Goal: Transaction & Acquisition: Book appointment/travel/reservation

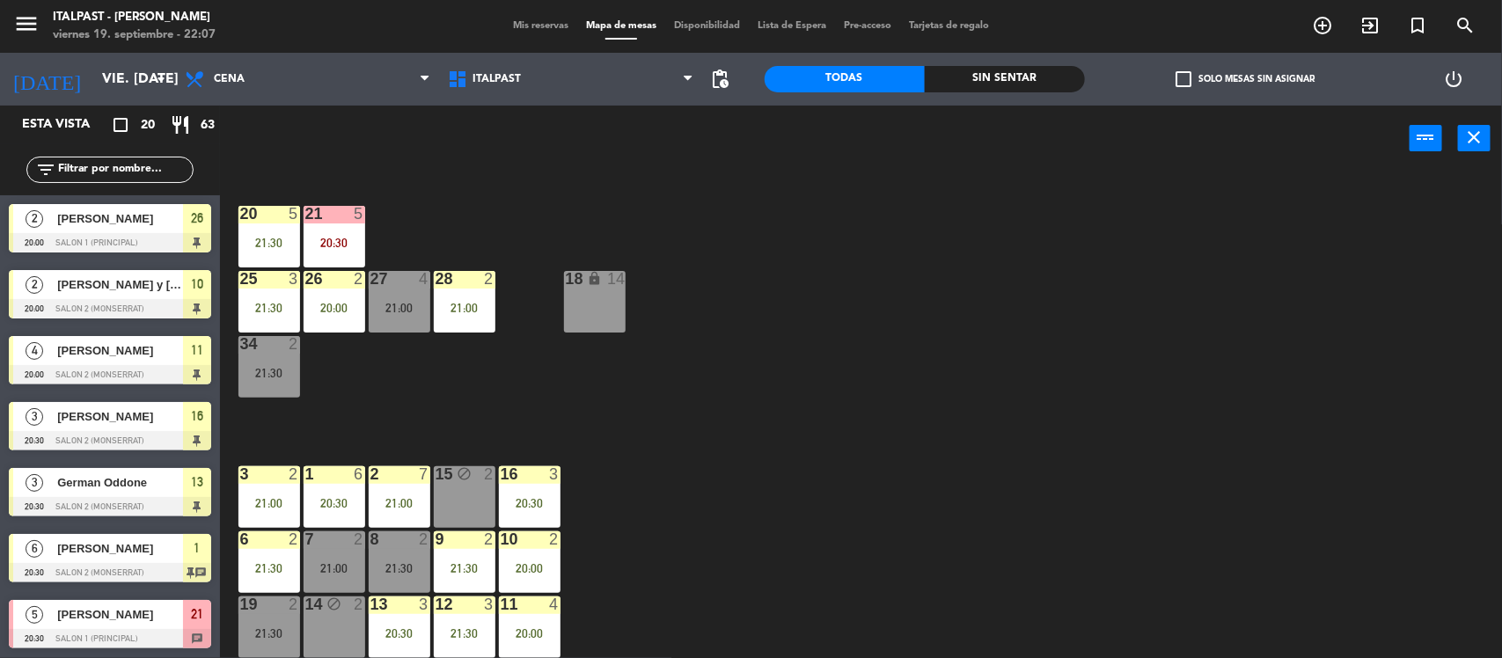
scroll to position [257, 0]
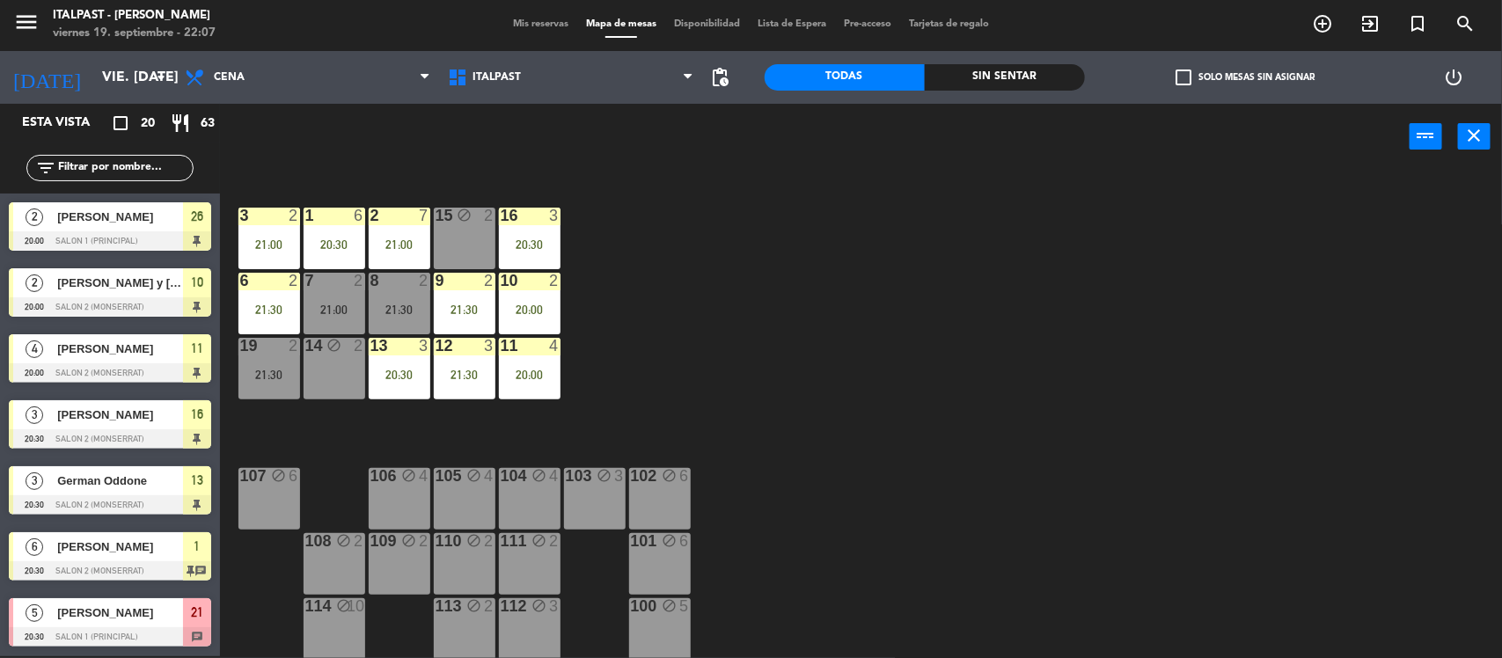
click at [92, 55] on div "[DATE] vie. [DATE] arrow_drop_down" at bounding box center [88, 77] width 176 height 53
click at [110, 72] on input "vie. [DATE]" at bounding box center [186, 78] width 186 height 34
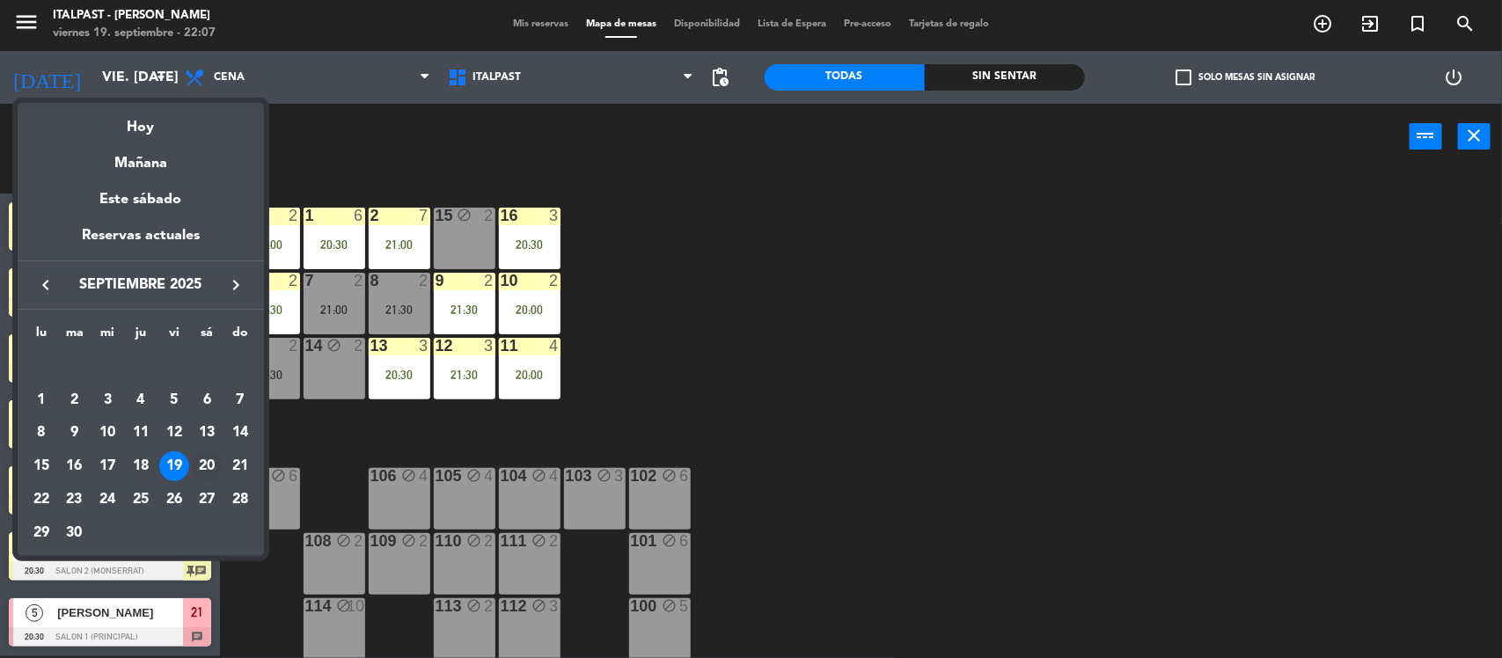
click at [209, 459] on div "20" at bounding box center [207, 466] width 30 height 30
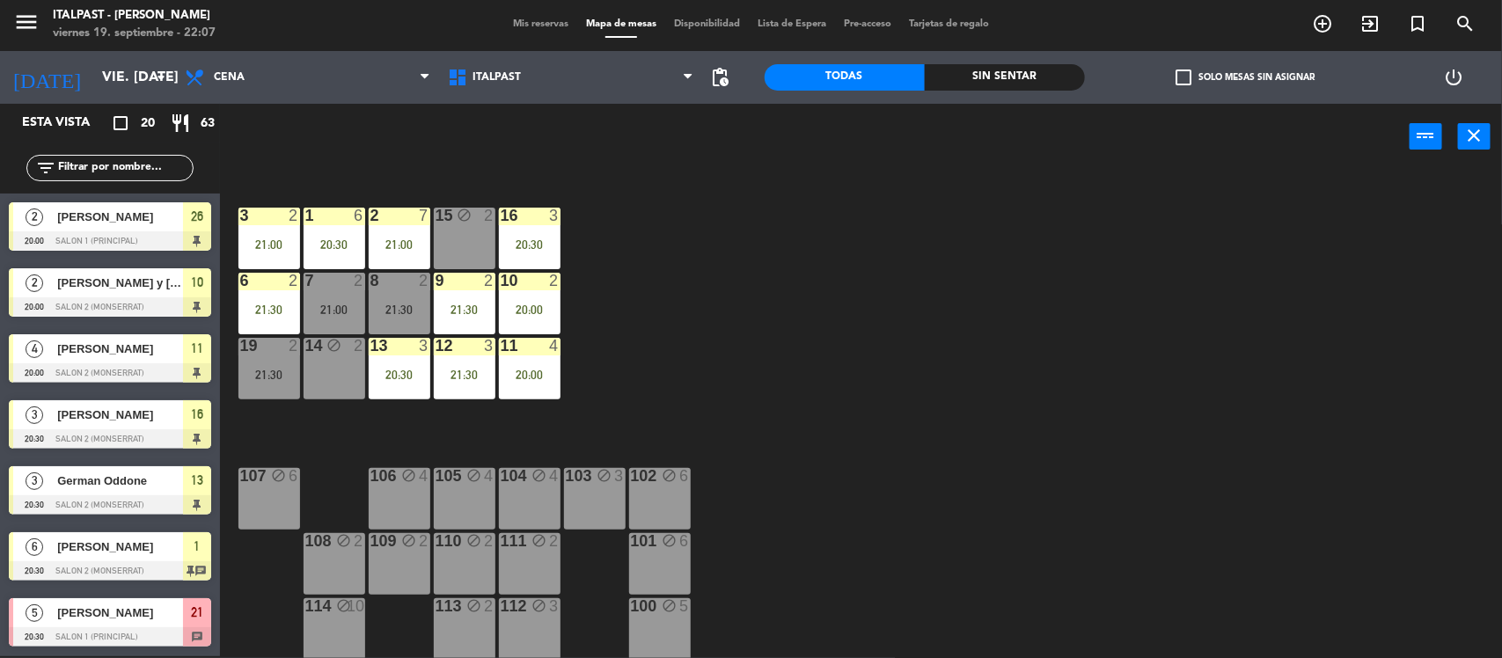
type input "sáb. [DATE]"
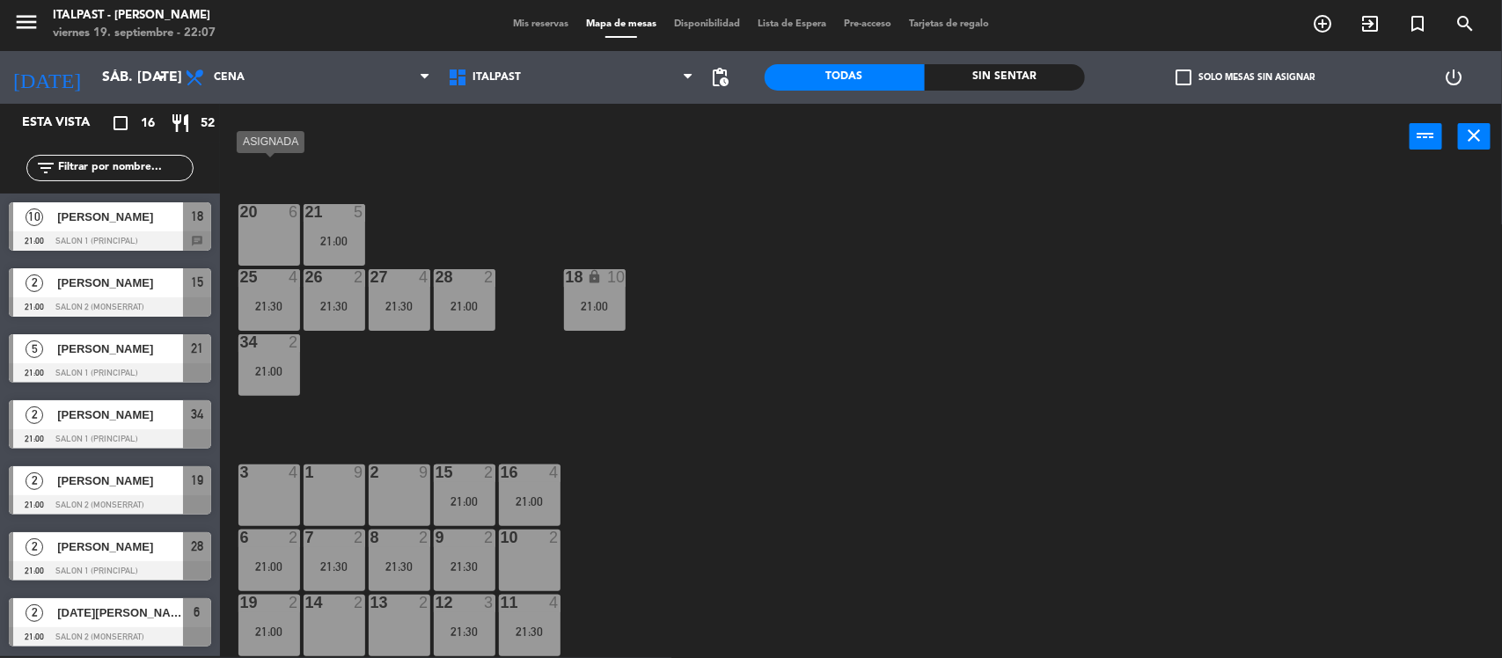
scroll to position [220, 0]
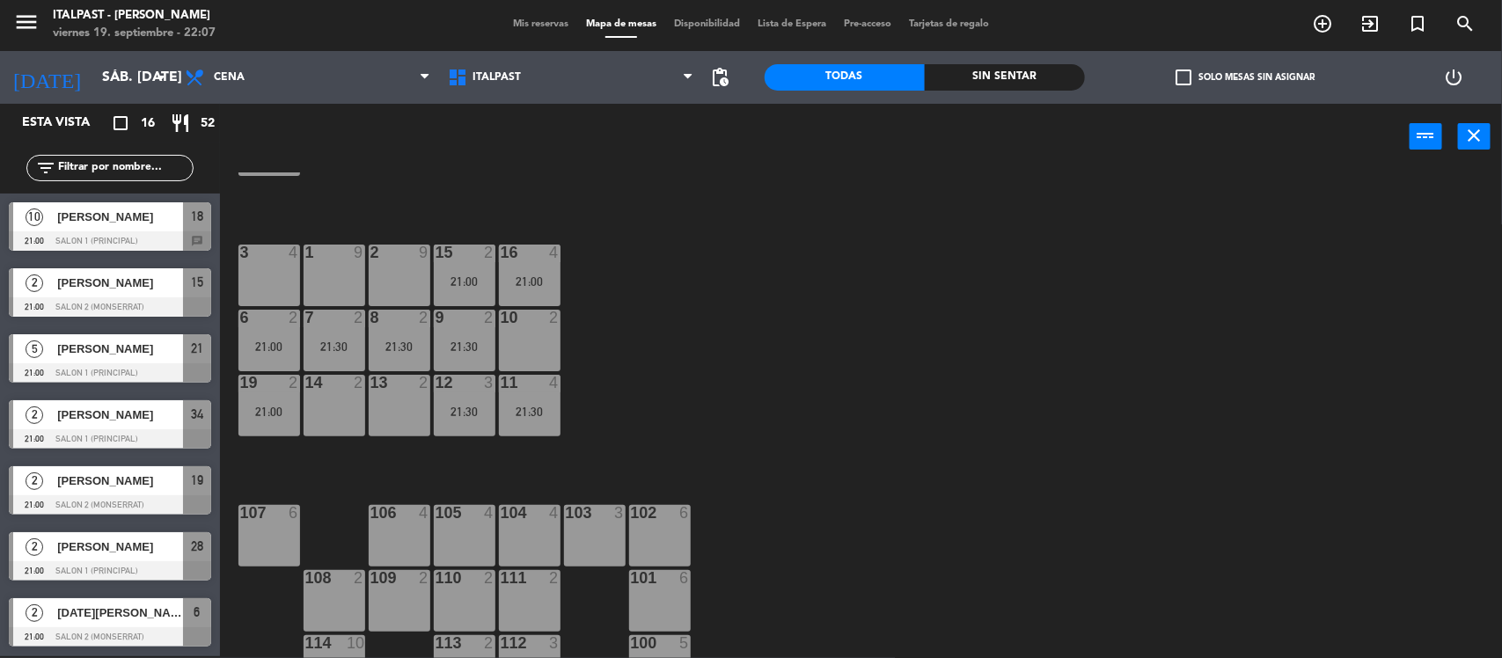
click at [252, 273] on div "3 4" at bounding box center [269, 276] width 62 height 62
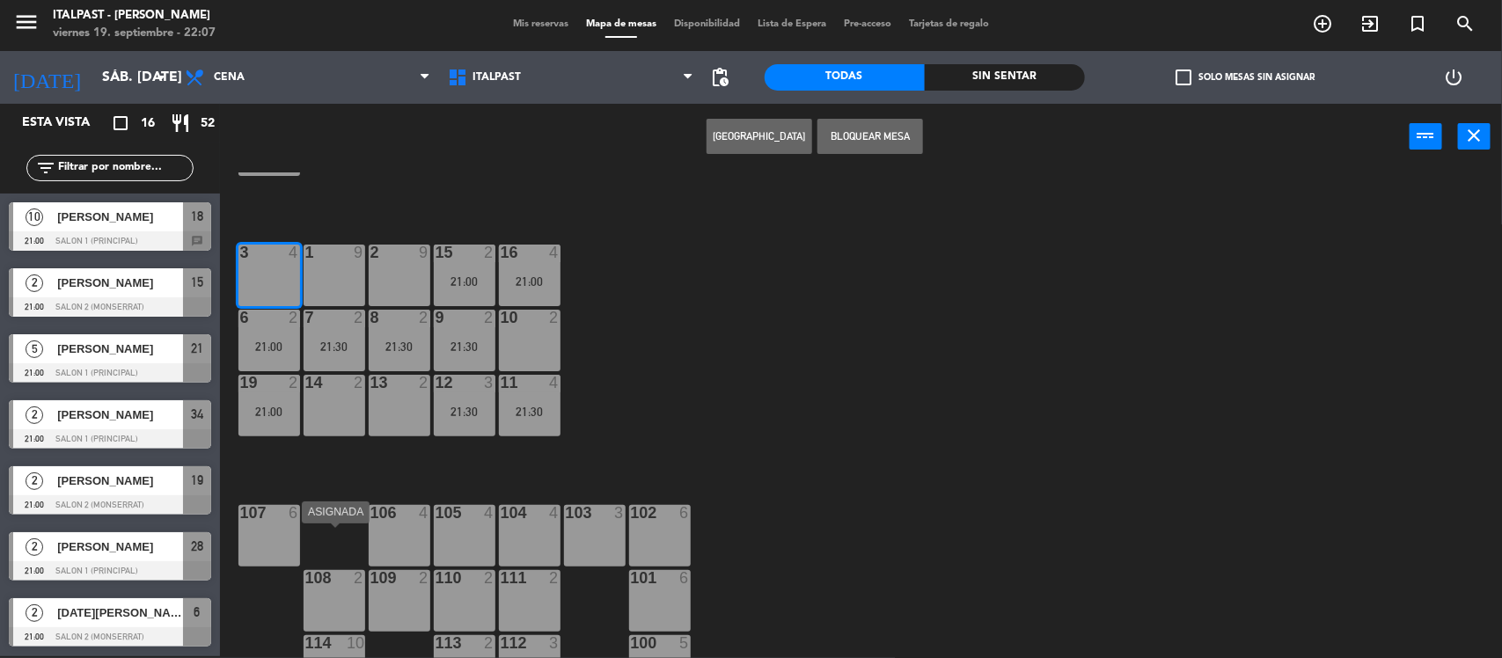
scroll to position [0, 0]
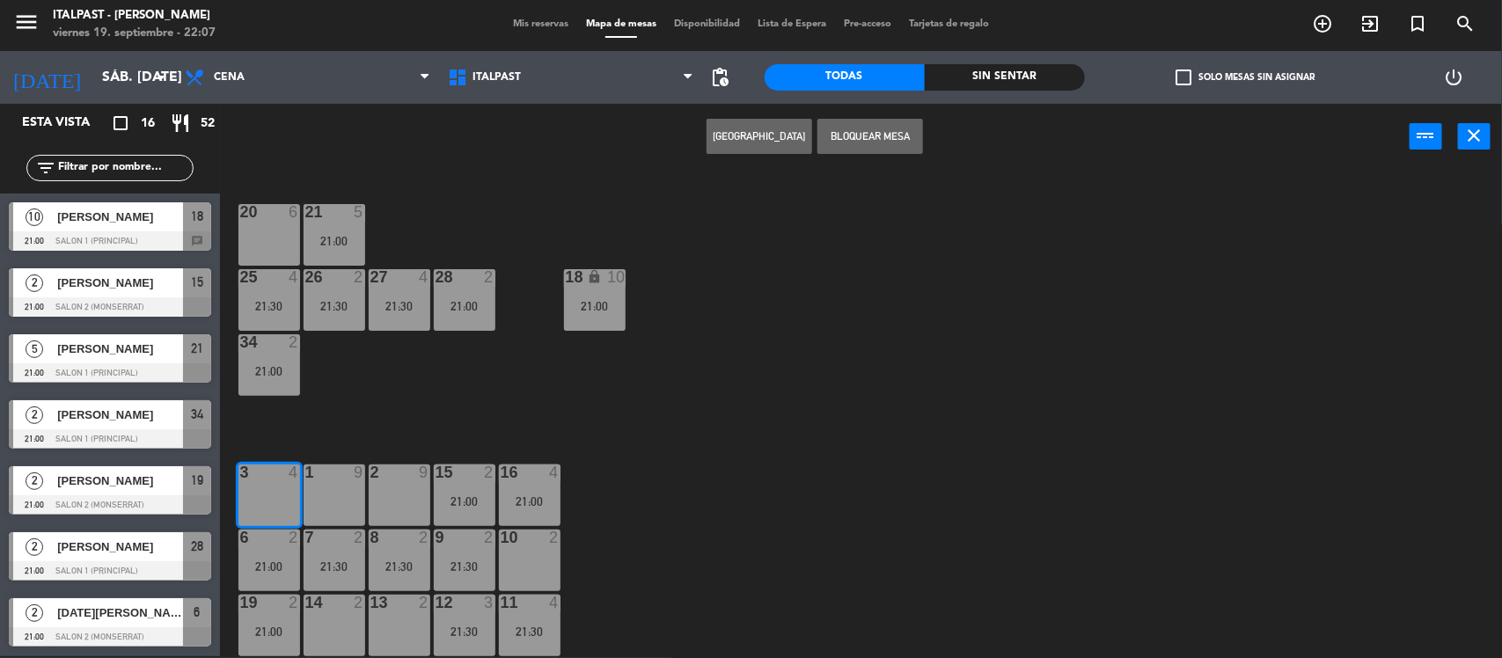
click at [787, 138] on button "[GEOGRAPHIC_DATA]" at bounding box center [760, 136] width 106 height 35
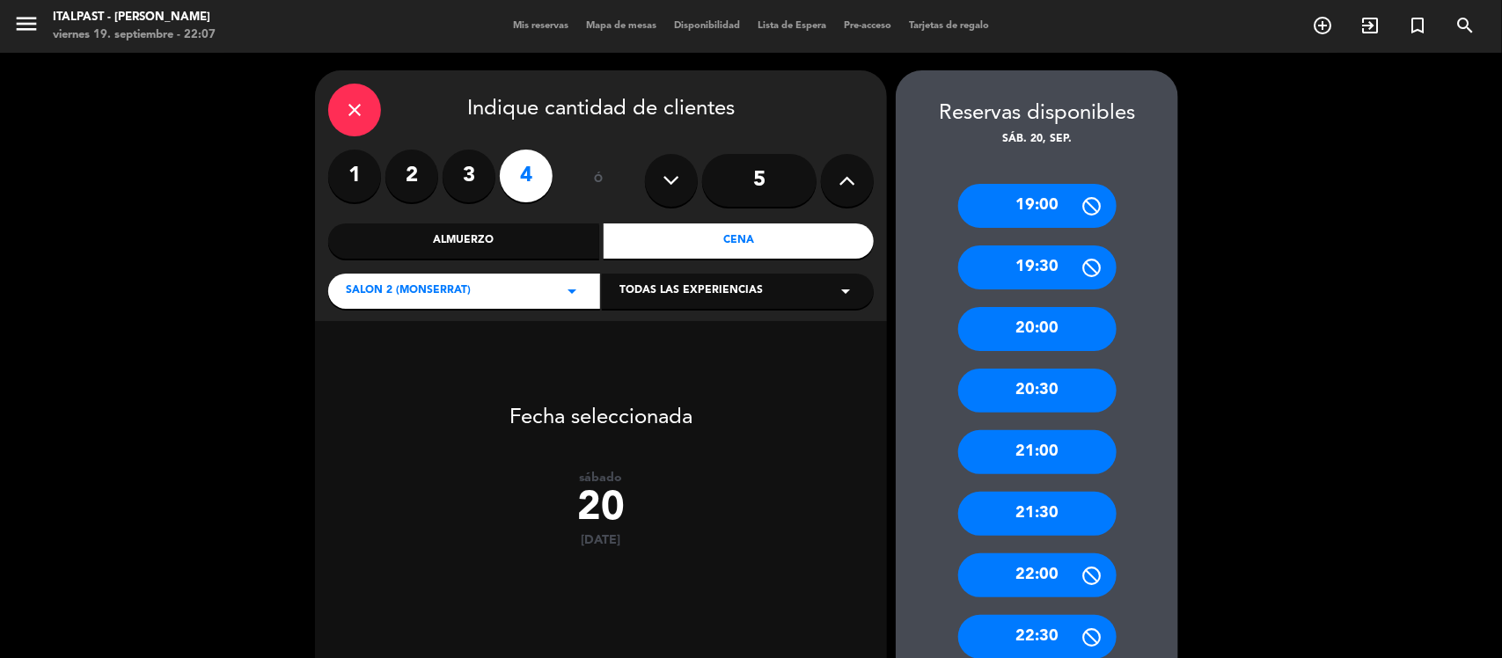
click at [401, 187] on label "2" at bounding box center [411, 176] width 53 height 53
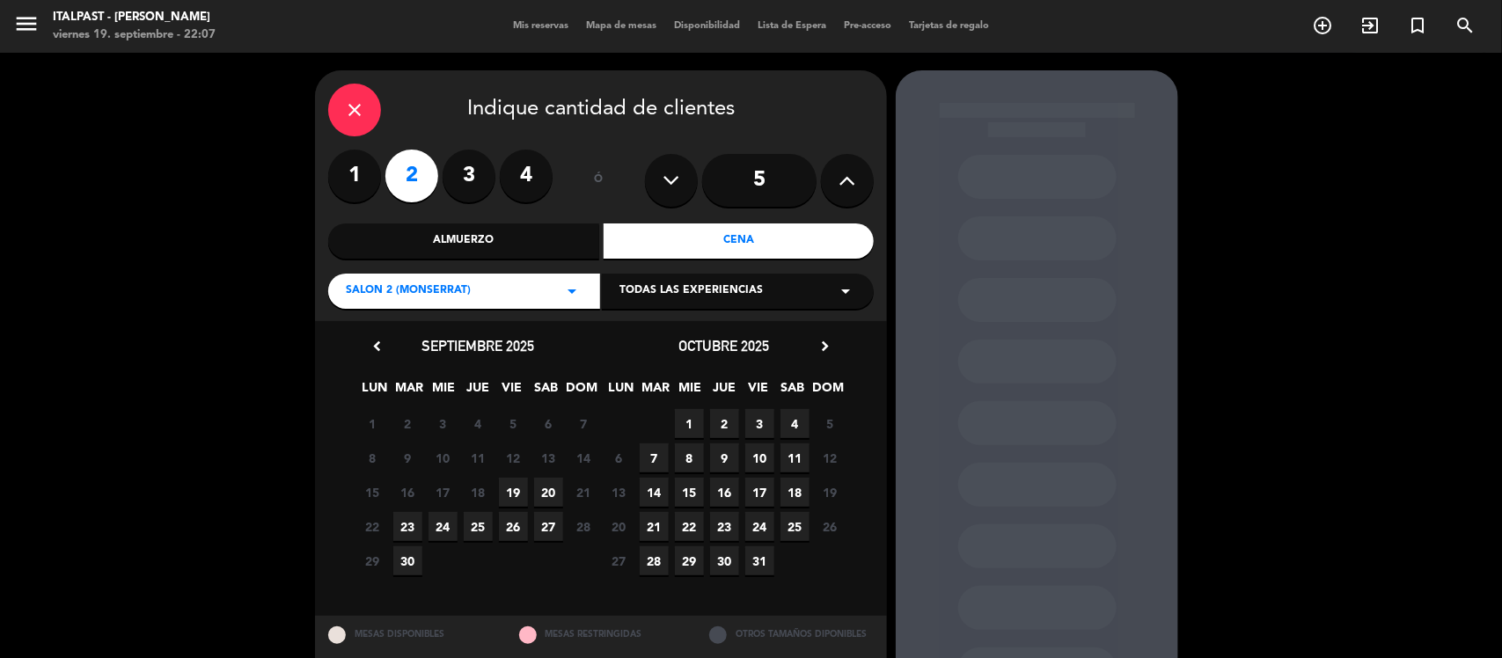
click at [512, 484] on span "19" at bounding box center [513, 492] width 29 height 29
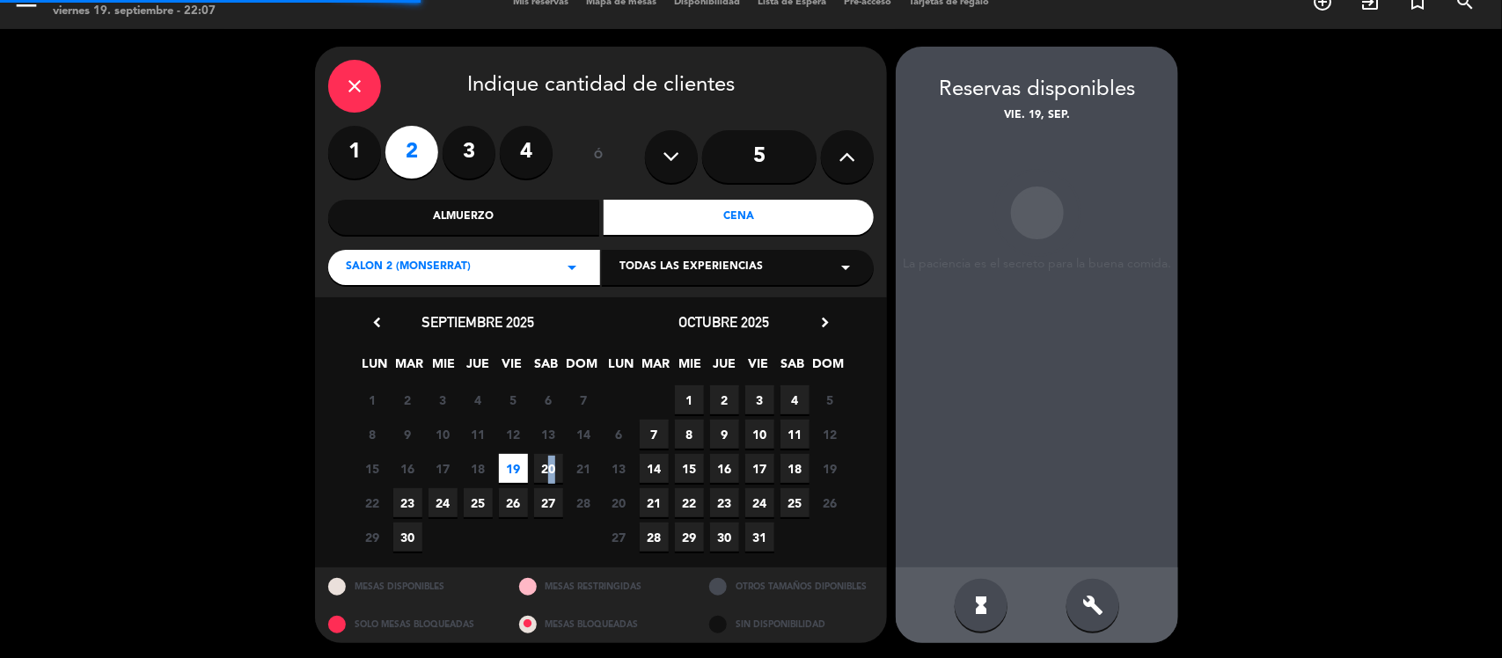
click at [545, 468] on span "20" at bounding box center [548, 468] width 29 height 29
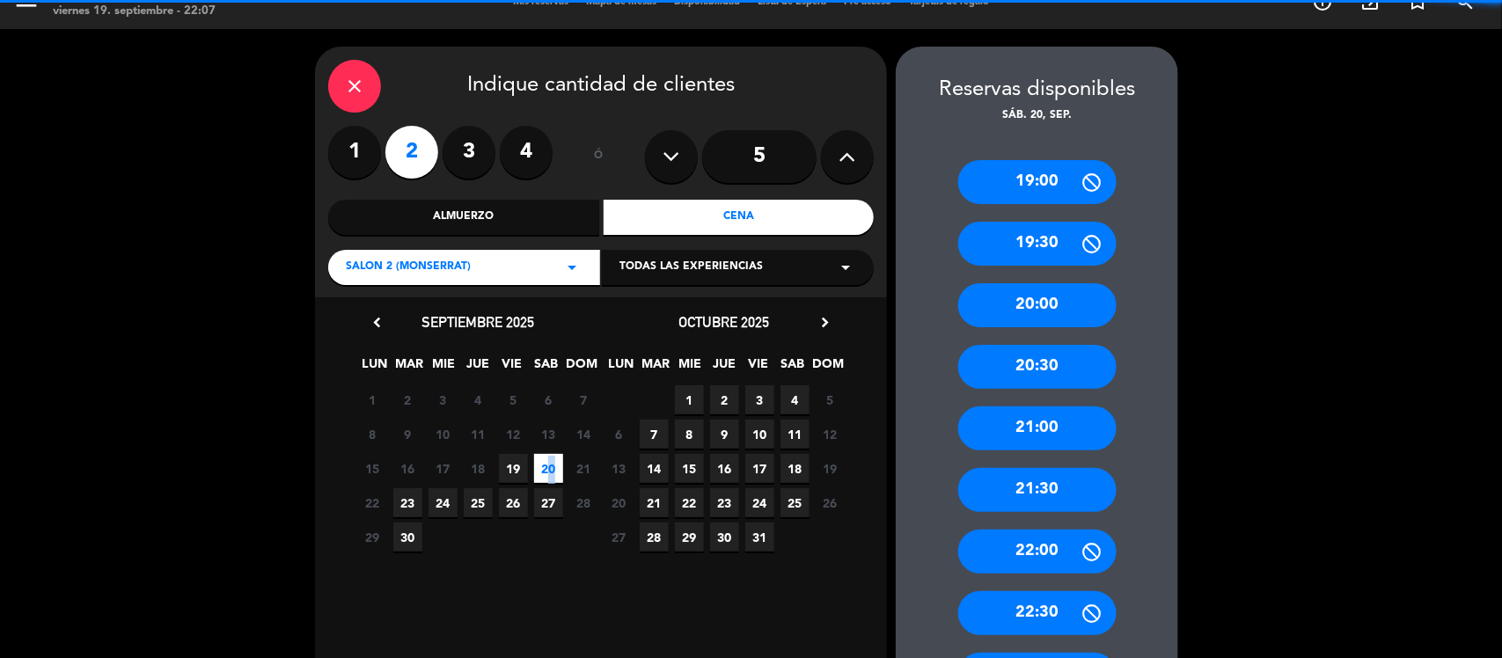
scroll to position [50, 0]
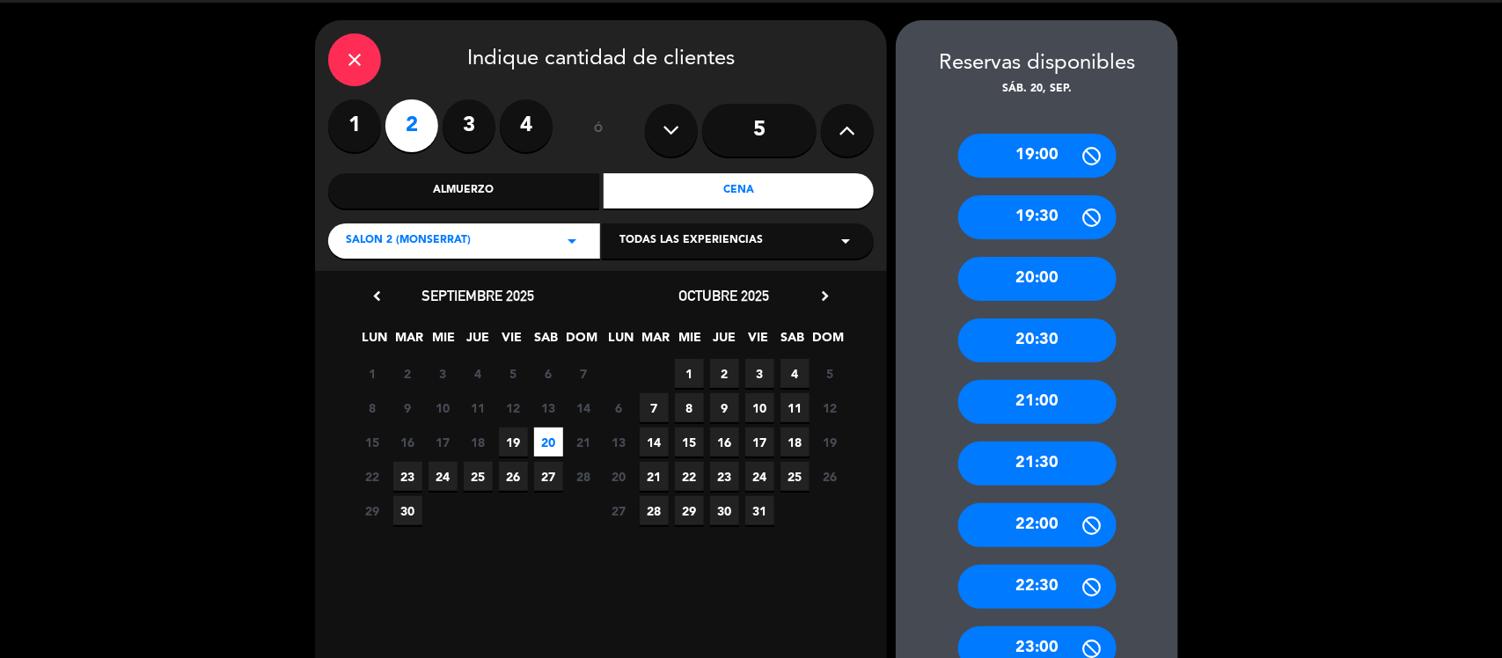
drag, startPoint x: 1043, startPoint y: 477, endPoint x: 955, endPoint y: 427, distance: 101.3
click at [1029, 466] on div "21:30" at bounding box center [1037, 464] width 158 height 44
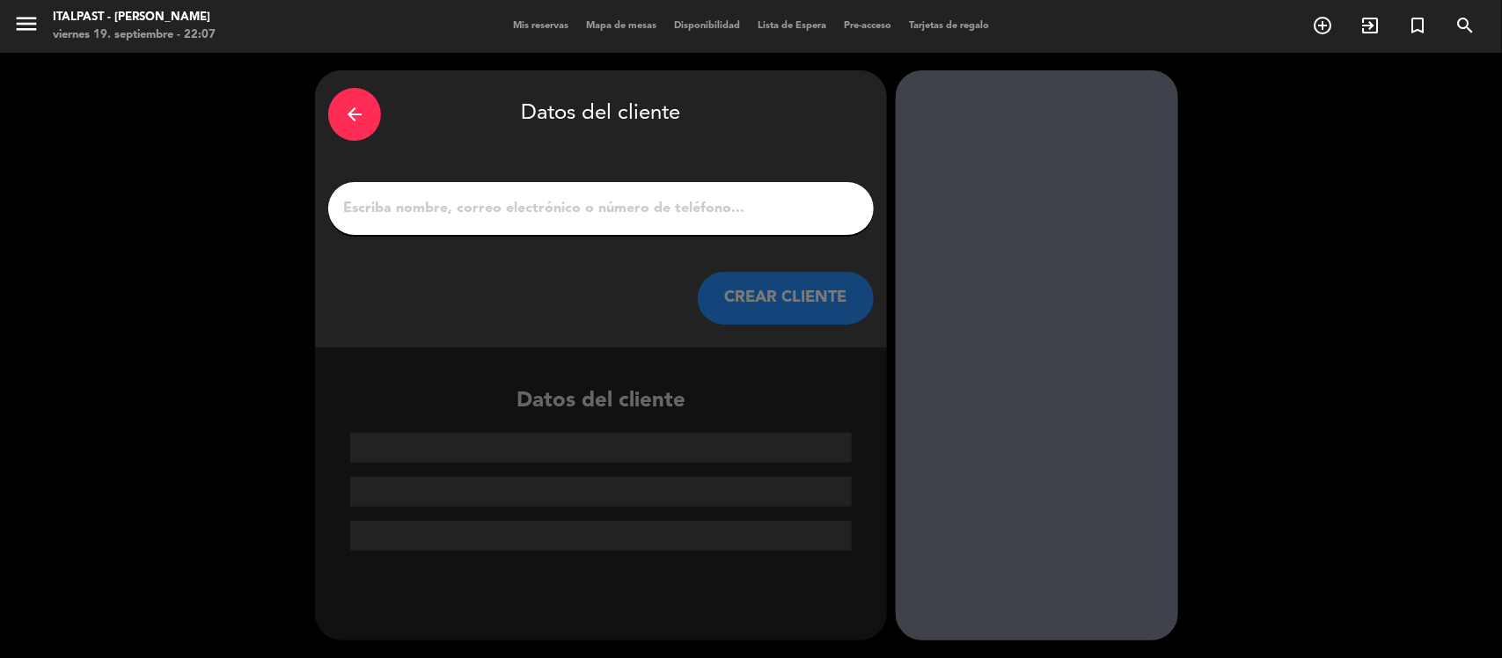
scroll to position [0, 0]
click at [567, 204] on input "1" at bounding box center [600, 208] width 519 height 25
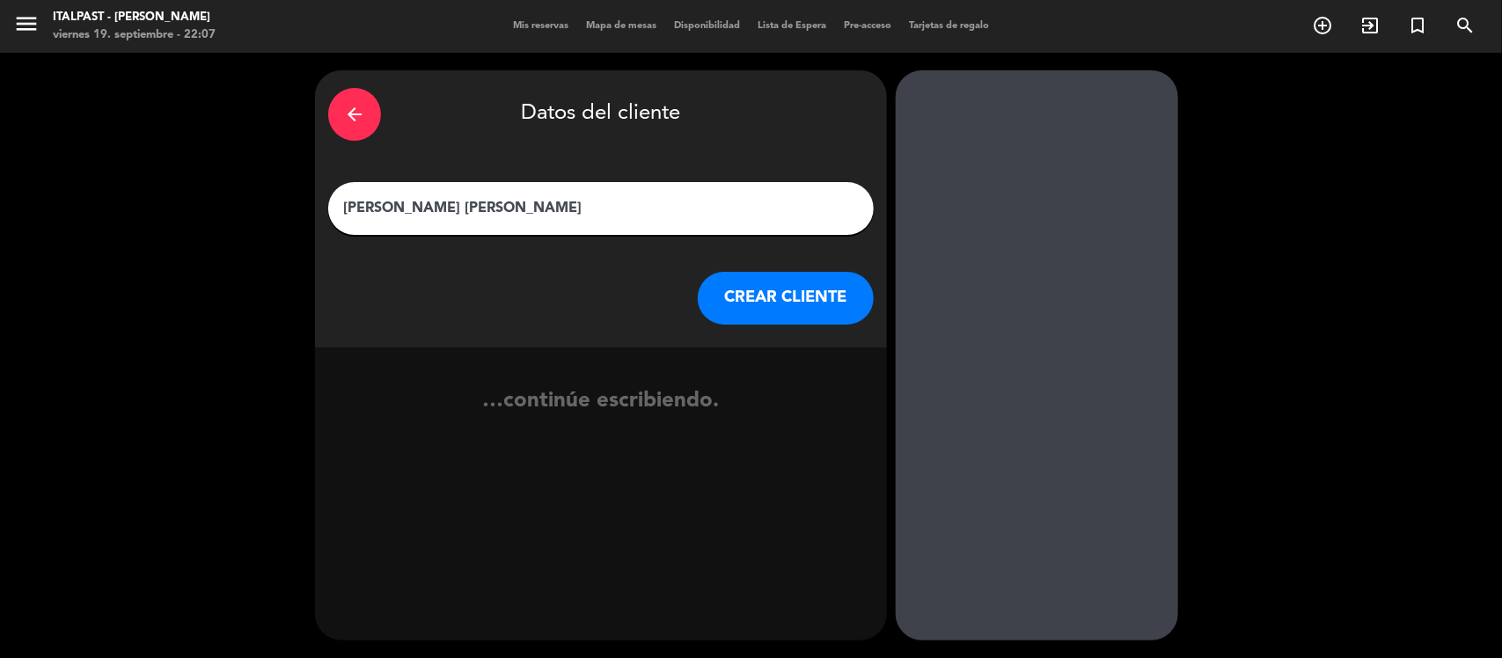
type input "[PERSON_NAME] [PERSON_NAME]"
click at [811, 283] on button "CREAR CLIENTE" at bounding box center [786, 298] width 176 height 53
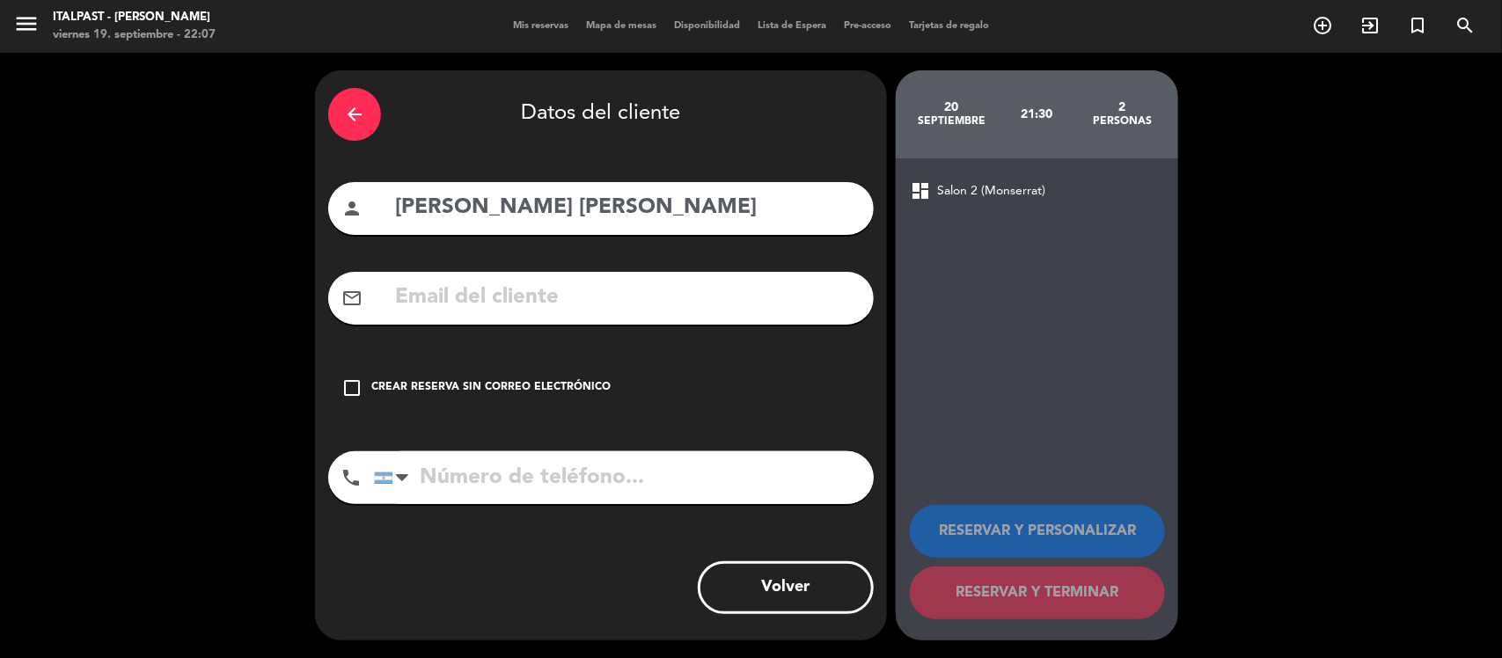
click at [482, 389] on div "Crear reserva sin correo electrónico" at bounding box center [490, 388] width 239 height 18
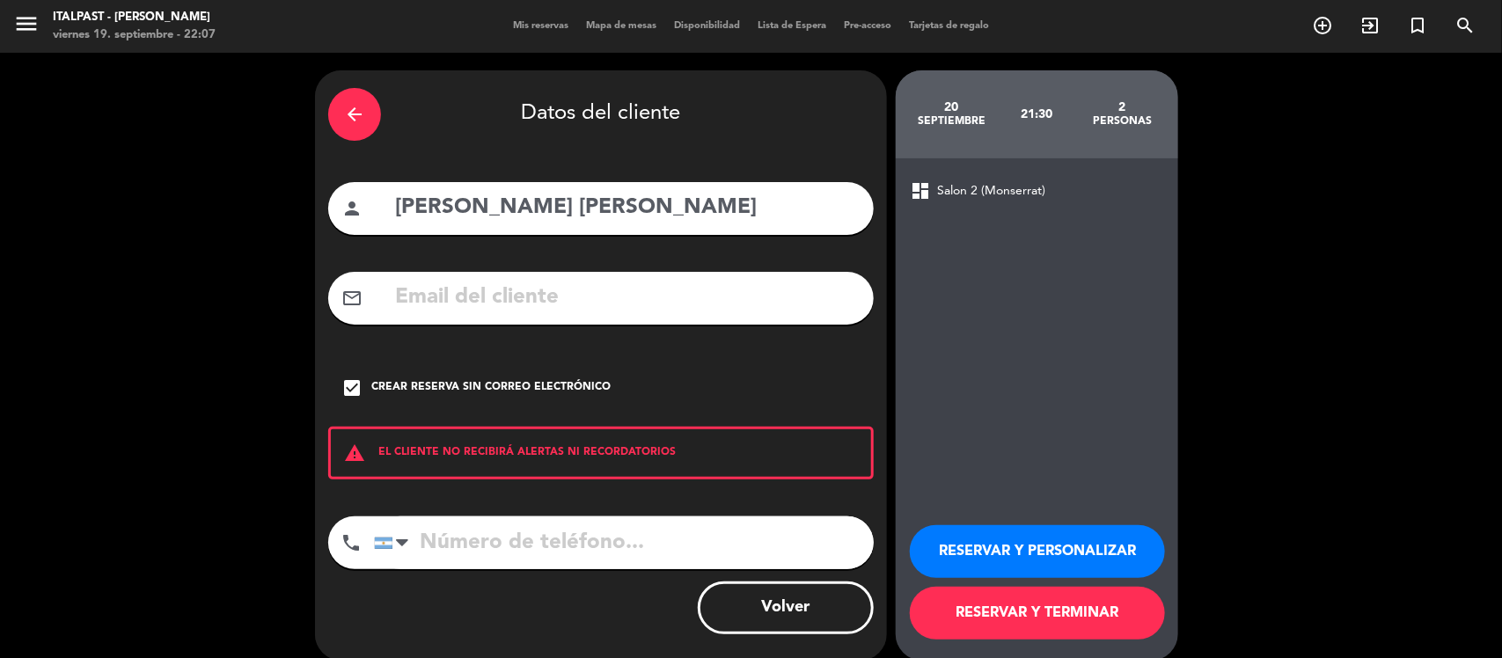
click at [1087, 531] on button "RESERVAR Y PERSONALIZAR" at bounding box center [1037, 551] width 255 height 53
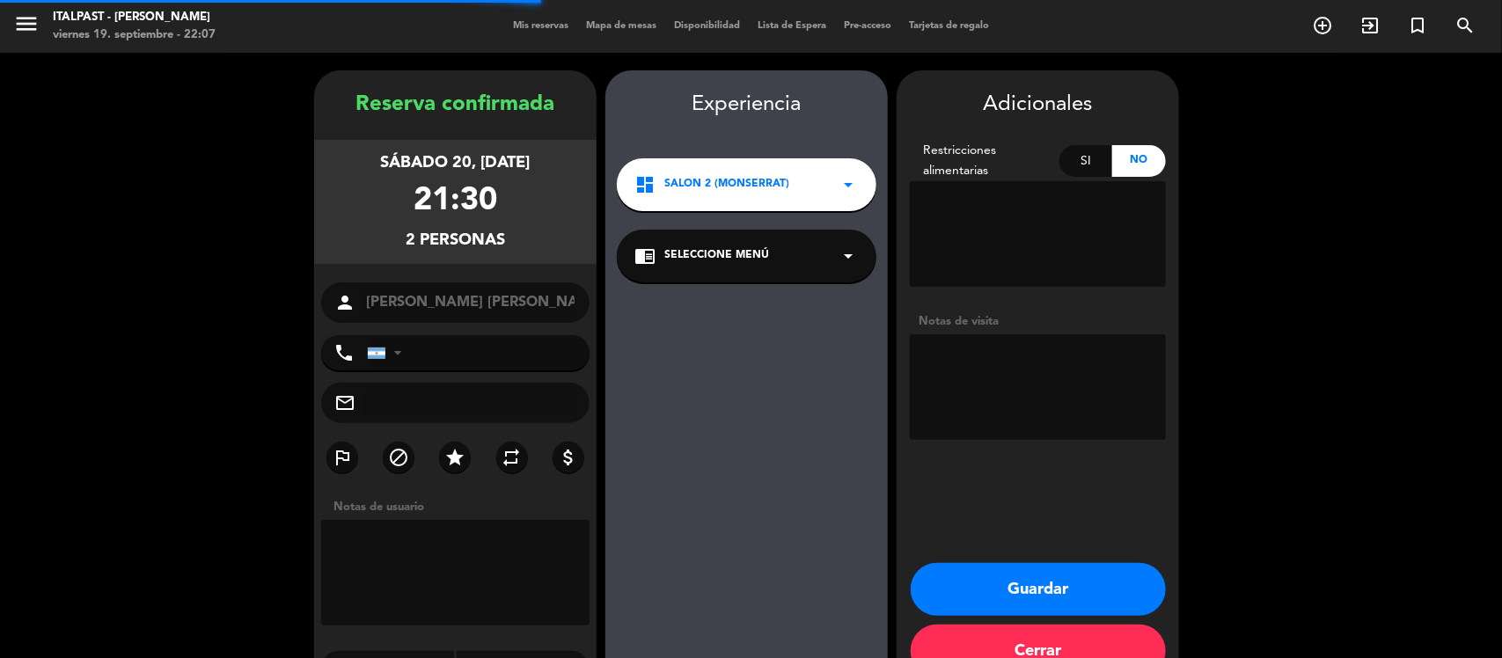
scroll to position [45, 0]
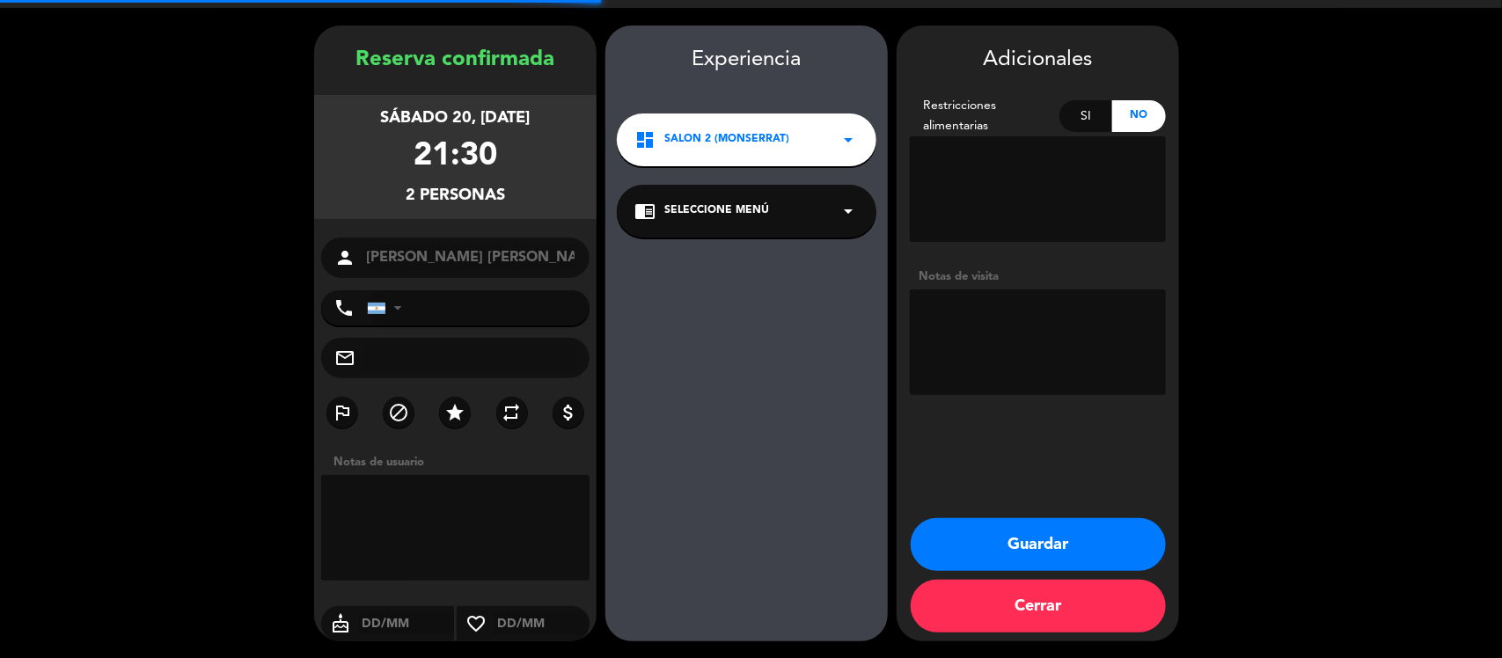
click at [1065, 528] on button "Guardar" at bounding box center [1038, 544] width 255 height 53
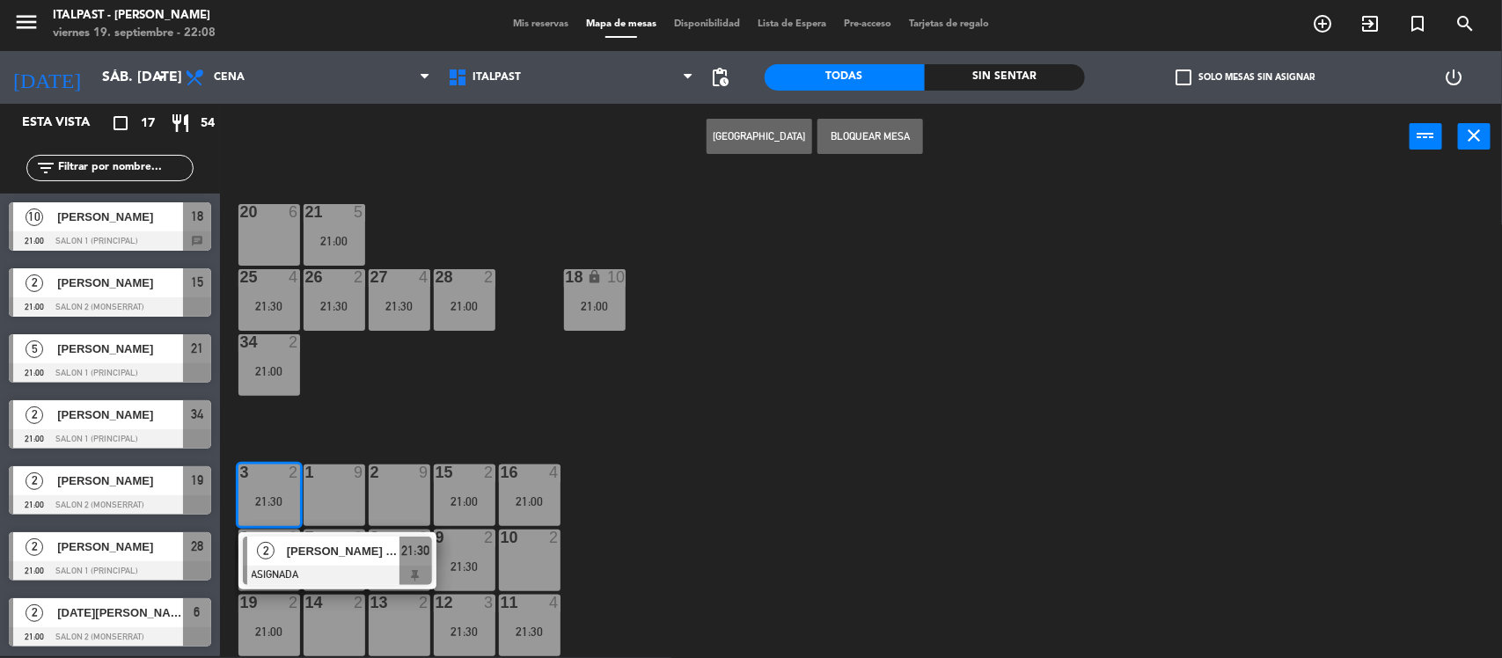
click at [902, 405] on div "20 6 21 5 21:00 25 4 21:30 26 2 21:30 27 4 21:30 28 2 21:00 18 lock 10 21:00 34…" at bounding box center [868, 415] width 1267 height 487
